Goal: Transaction & Acquisition: Purchase product/service

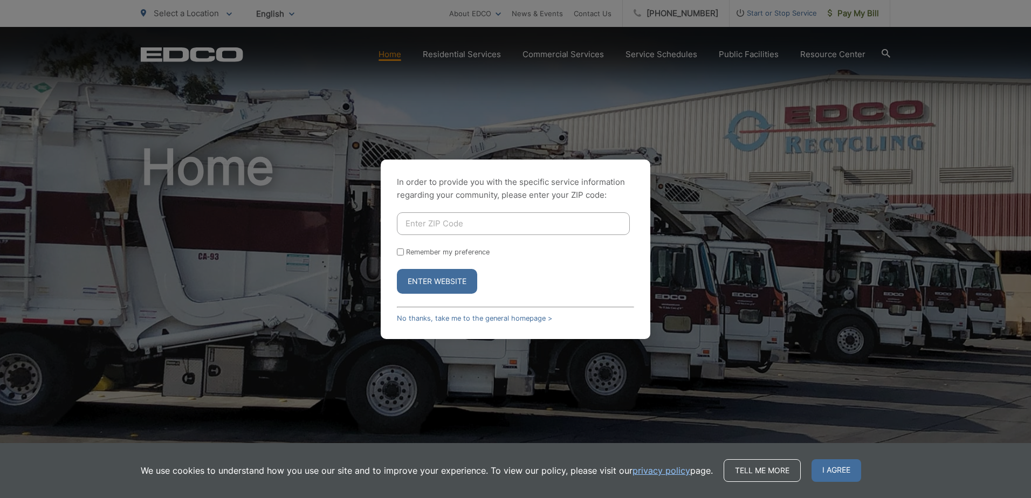
click at [433, 222] on input "Enter ZIP Code" at bounding box center [513, 223] width 233 height 23
click at [483, 230] on input "92" at bounding box center [513, 223] width 233 height 23
type input "9"
click at [438, 220] on input "Enter ZIP Code" at bounding box center [513, 223] width 233 height 23
click at [422, 275] on button "Enter Website" at bounding box center [437, 281] width 80 height 25
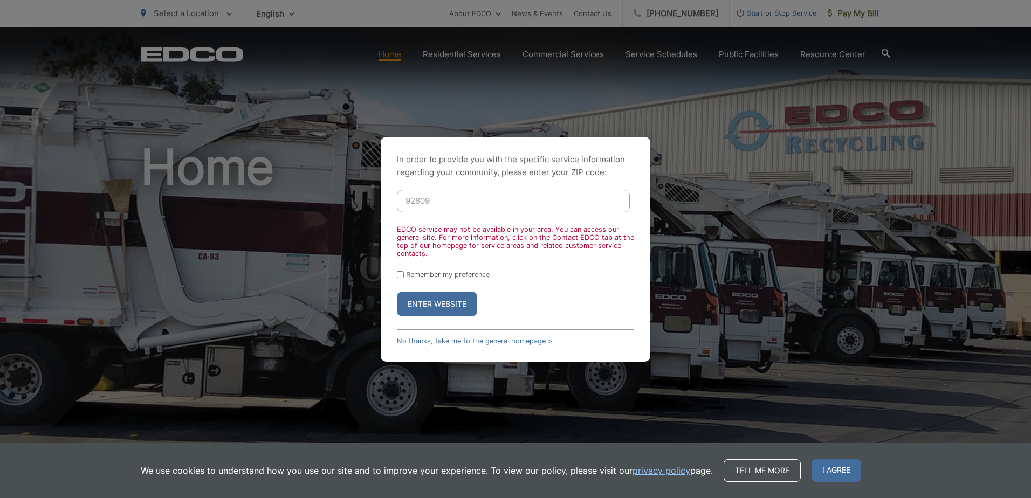
click at [476, 195] on input "92809" at bounding box center [513, 201] width 233 height 23
type input "9"
click at [831, 470] on span "I agree" at bounding box center [836, 470] width 50 height 23
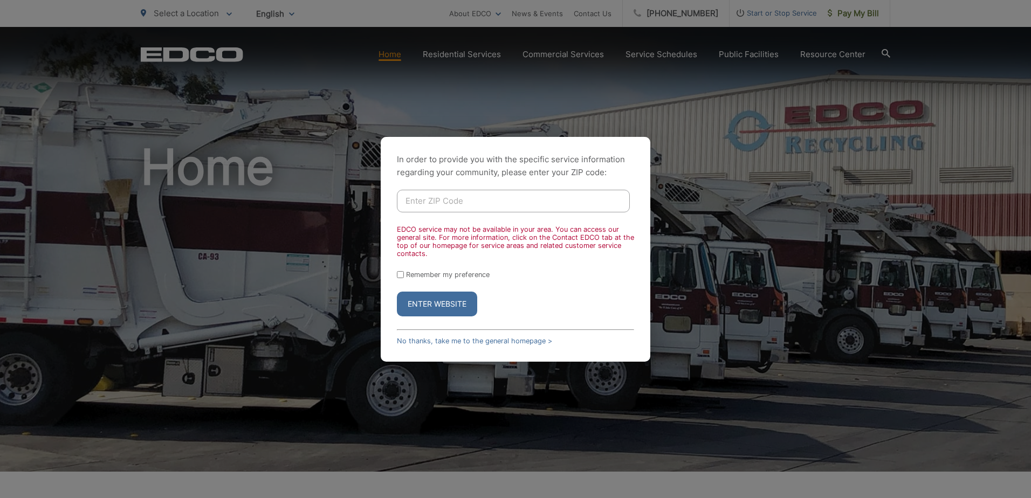
click at [411, 194] on input "Enter ZIP Code" at bounding box center [513, 201] width 233 height 23
type input "91977"
click at [409, 294] on button "Enter Website" at bounding box center [437, 304] width 80 height 25
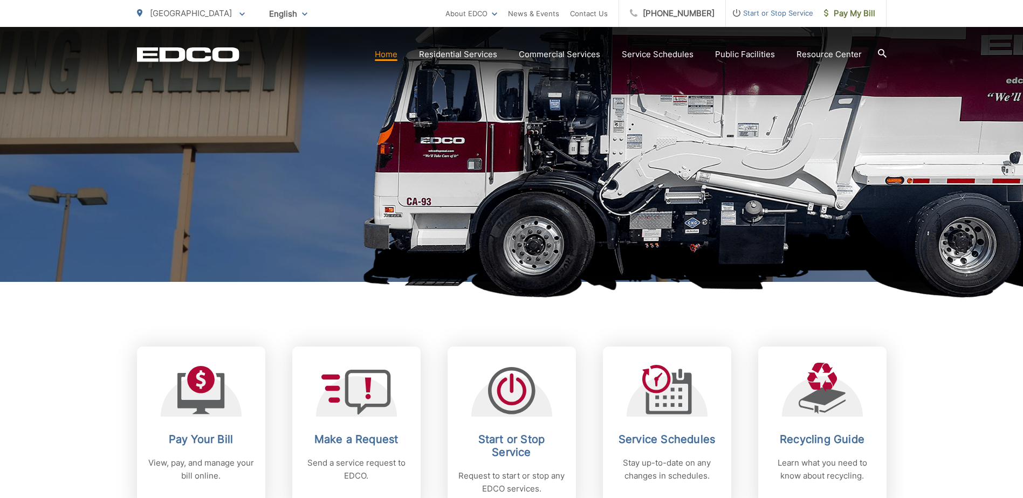
scroll to position [216, 0]
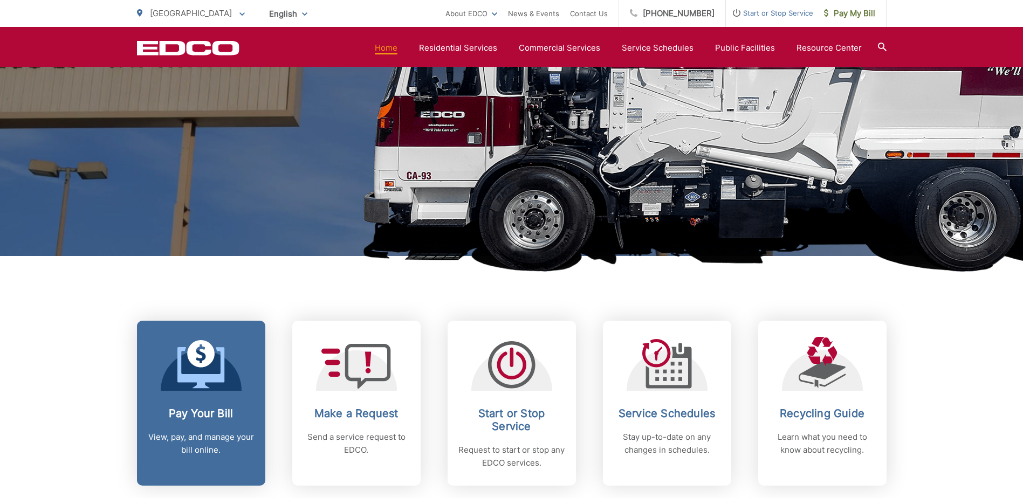
click at [205, 393] on link "Pay Your Bill View, pay, and manage your bill online." at bounding box center [201, 403] width 128 height 165
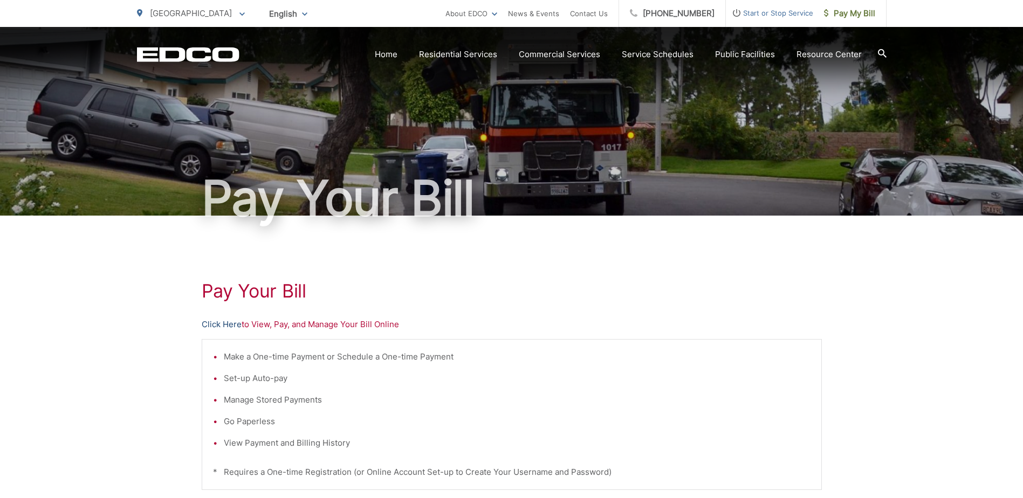
click at [219, 324] on link "Click Here" at bounding box center [222, 324] width 40 height 13
